Goal: Task Accomplishment & Management: Manage account settings

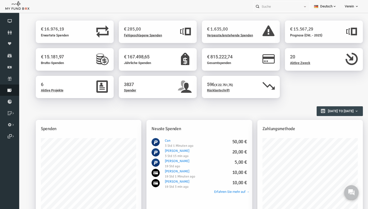
click at [10, 92] on link "Rücklastschrift" at bounding box center [9, 89] width 19 height 11
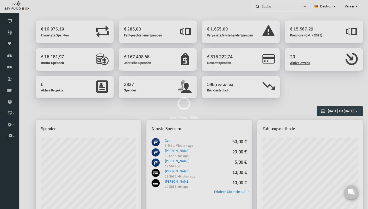
click at [12, 81] on div "Einen Moment Bitte." at bounding box center [184, 104] width 368 height 209
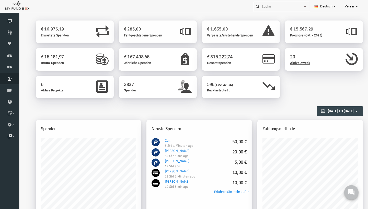
click at [12, 81] on link "Abonnement" at bounding box center [9, 78] width 19 height 11
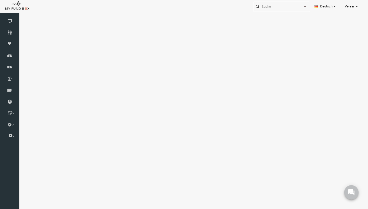
select select "100"
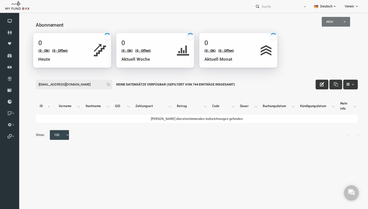
click at [38, 86] on input "haroon_75@hotmail.de" at bounding box center [67, 84] width 77 height 10
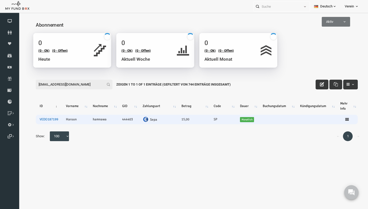
type input "haroon_75@hotmail.de"
click at [45, 121] on link "VEDO187199" at bounding box center [41, 119] width 19 height 4
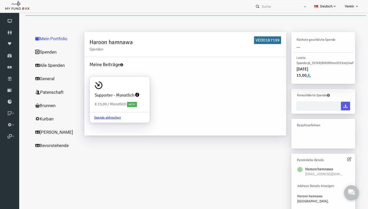
type input "17-09-2025 - 17-09-2025"
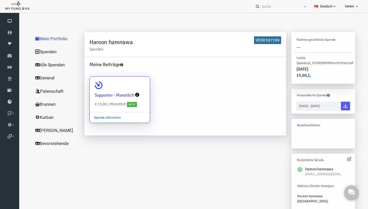
click at [102, 117] on link "Spende abbrechen" at bounding box center [101, 117] width 36 height 10
click at [131, 89] on input "Supporter - Monatlich € 15,00 / Monatlich Aktiv Spende abbrechen" at bounding box center [136, 83] width 10 height 10
radio input "true"
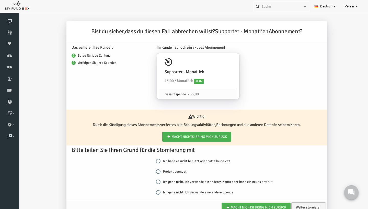
scroll to position [6, 0]
click at [153, 170] on input "Projekt beendet" at bounding box center [151, 171] width 5 height 5
radio input "true"
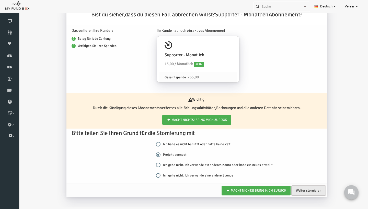
click at [300, 188] on link "Weiter stornieren" at bounding box center [301, 190] width 35 height 10
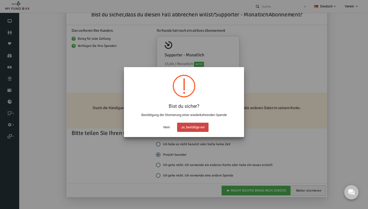
click at [201, 128] on button "Ja, bestätige es!" at bounding box center [192, 126] width 31 height 9
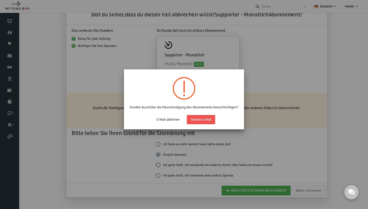
click at [200, 124] on button "Senden E-Mail" at bounding box center [201, 119] width 28 height 9
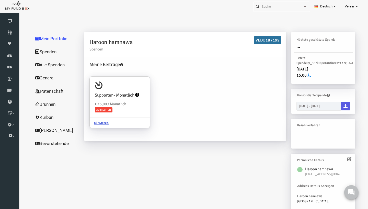
scroll to position [0, 0]
click at [13, 80] on icon at bounding box center [9, 78] width 19 height 4
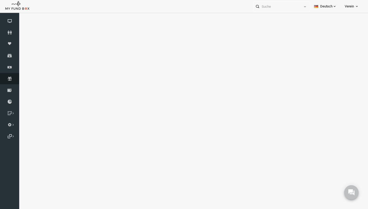
select select "100"
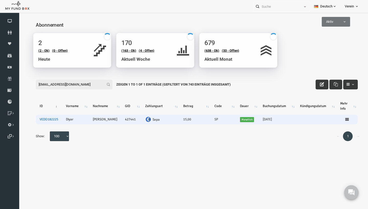
type input "diyar-kurd@live.de"
click at [45, 119] on link "VEDO182225" at bounding box center [41, 119] width 19 height 4
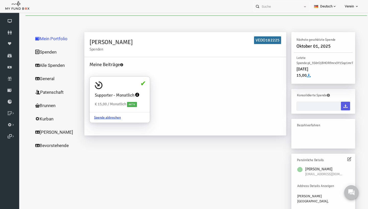
scroll to position [6, 0]
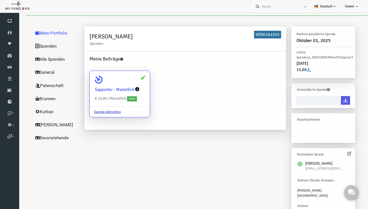
click at [116, 87] on h4 "Supporter - Monatlich" at bounding box center [108, 89] width 40 height 7
click at [131, 83] on input "Supporter - Monatlich € 15,00 / Monatlich Aktiv Spende abbrechen" at bounding box center [136, 78] width 10 height 10
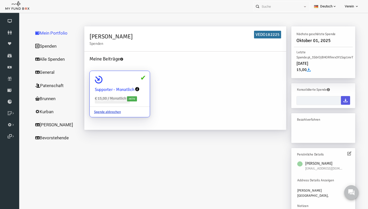
click at [115, 80] on div "Supporter - Monatlich € 15,00 / Monatlich Aktiv" at bounding box center [113, 89] width 60 height 36
click at [131, 80] on input "Supporter - Monatlich € 15,00 / Monatlich Aktiv Spende abbrechen" at bounding box center [136, 78] width 10 height 10
click at [90, 79] on icon at bounding box center [92, 80] width 8 height 8
click at [131, 79] on input "Supporter - Monatlich € 15,00 / Monatlich Aktiv Spende abbrechen" at bounding box center [136, 78] width 10 height 10
click at [90, 79] on icon at bounding box center [92, 80] width 8 height 8
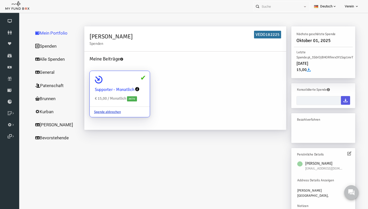
click at [131, 79] on input "Supporter - Monatlich € 15,00 / Monatlich Aktiv Spende abbrechen" at bounding box center [136, 78] width 10 height 10
click at [90, 79] on icon at bounding box center [92, 80] width 8 height 8
click at [131, 79] on input "Supporter - Monatlich € 15,00 / Monatlich Aktiv Spende abbrechen" at bounding box center [136, 78] width 10 height 10
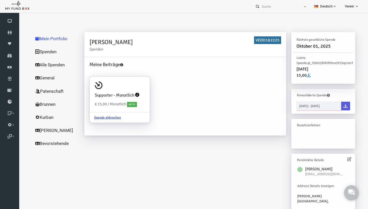
click at [330, 106] on input "17-09-2025 - 17-09-2025" at bounding box center [311, 105] width 45 height 9
type input "17-09-2025"
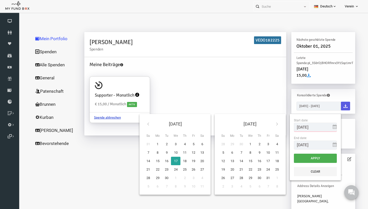
click at [312, 125] on input "17-09-2025" at bounding box center [308, 126] width 43 height 9
drag, startPoint x: 312, startPoint y: 125, endPoint x: 241, endPoint y: 121, distance: 71.7
click at [287, 122] on input "17-09-2025" at bounding box center [308, 126] width 43 height 9
type input "01-01-2024"
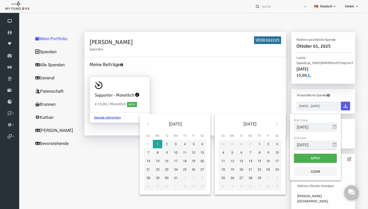
drag, startPoint x: 319, startPoint y: 146, endPoint x: 277, endPoint y: 143, distance: 42.5
click at [287, 143] on input "17-09-2025" at bounding box center [308, 144] width 43 height 9
type input "0"
type input "31-12-2024"
click at [315, 163] on div "Apply Clear" at bounding box center [308, 166] width 51 height 27
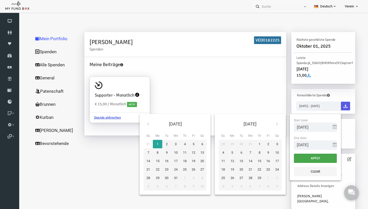
click at [315, 159] on button "Apply" at bounding box center [308, 157] width 43 height 9
type input "01-01-2024 - 31-12-2024"
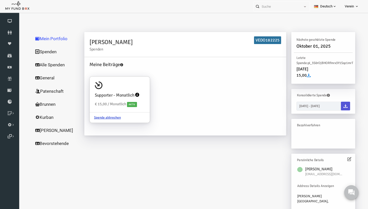
click at [339, 104] on icon at bounding box center [338, 106] width 4 height 4
